Goal: Understand process/instructions: Learn how to perform a task or action

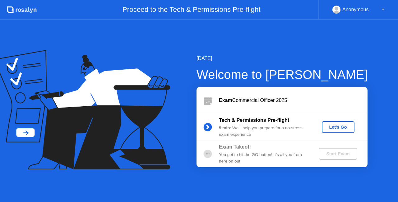
click at [359, 125] on div "Let's Go" at bounding box center [338, 127] width 59 height 12
click at [343, 127] on div "Let's Go" at bounding box center [339, 127] width 28 height 5
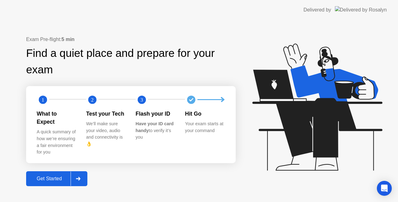
click at [80, 177] on div at bounding box center [78, 179] width 15 height 14
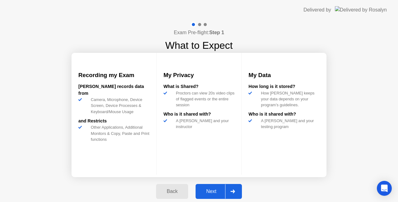
click at [207, 193] on div "Next" at bounding box center [212, 192] width 28 height 6
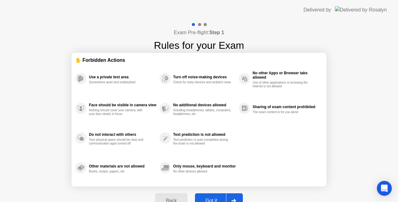
click at [207, 193] on div "Back Got it" at bounding box center [199, 201] width 95 height 29
click at [210, 196] on button "Got it" at bounding box center [219, 201] width 48 height 15
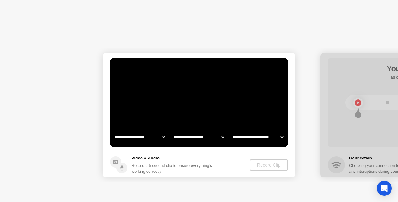
select select "**********"
select select "*******"
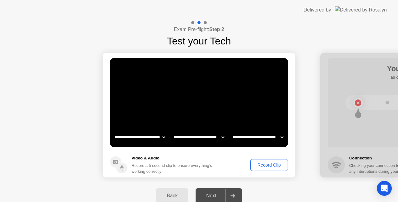
click at [262, 163] on div "Record Clip" at bounding box center [269, 165] width 33 height 5
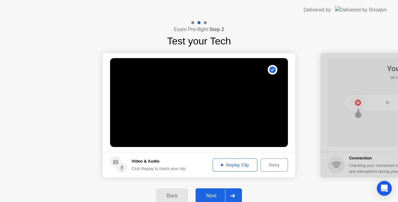
click at [216, 194] on div "Next" at bounding box center [212, 196] width 28 height 6
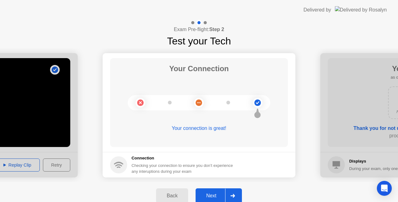
click at [216, 194] on div "Next" at bounding box center [212, 196] width 28 height 6
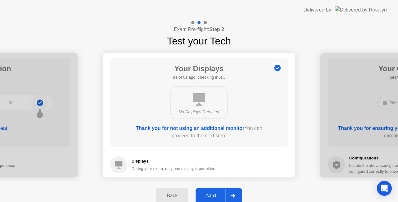
click at [216, 194] on div "Next" at bounding box center [212, 196] width 28 height 6
